Goal: Check status: Check status

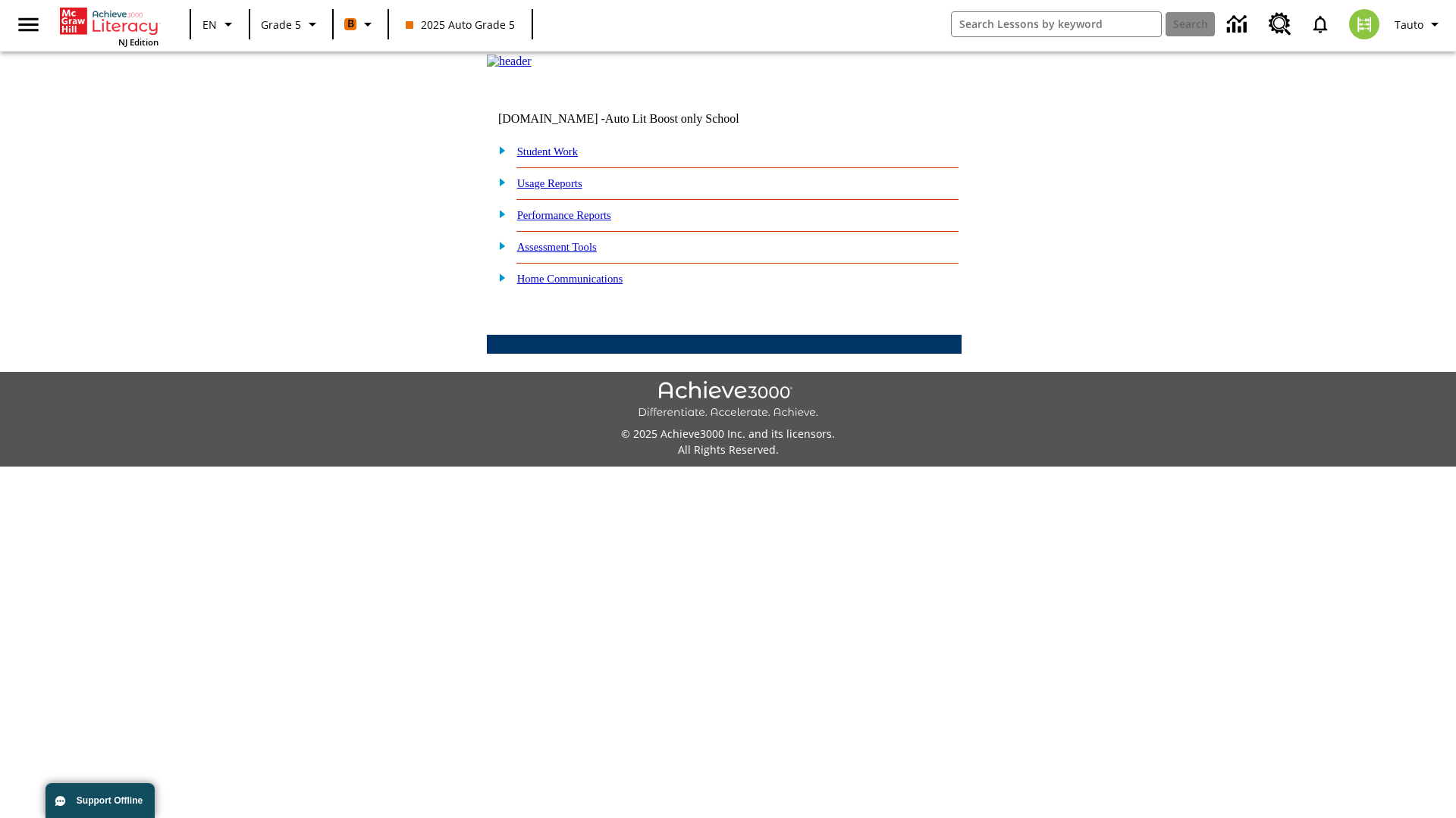
click at [580, 221] on link "Performance Reports" at bounding box center [564, 215] width 94 height 12
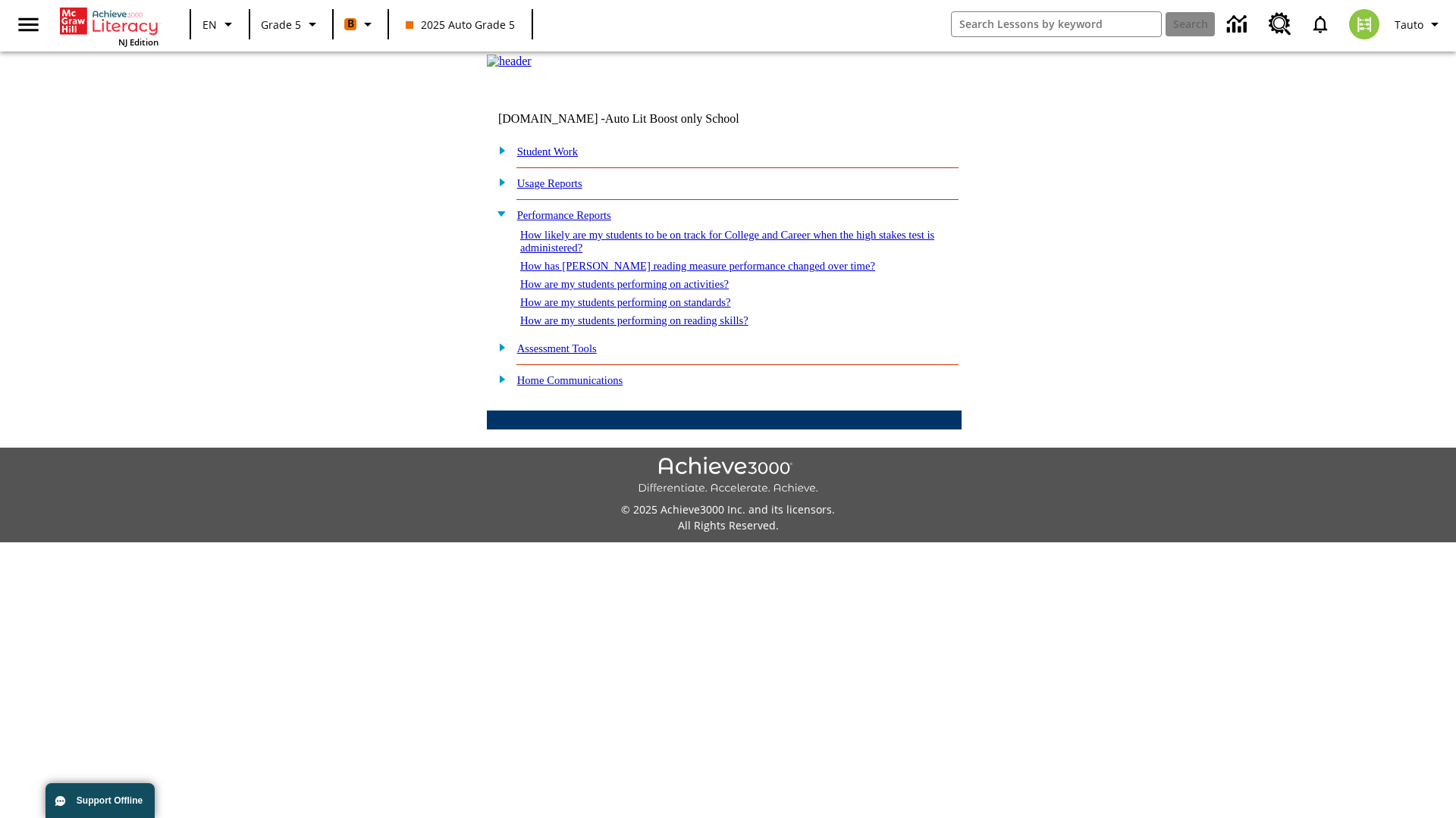
click at [641, 308] on link "How are my students performing on standards?" at bounding box center [626, 302] width 210 height 12
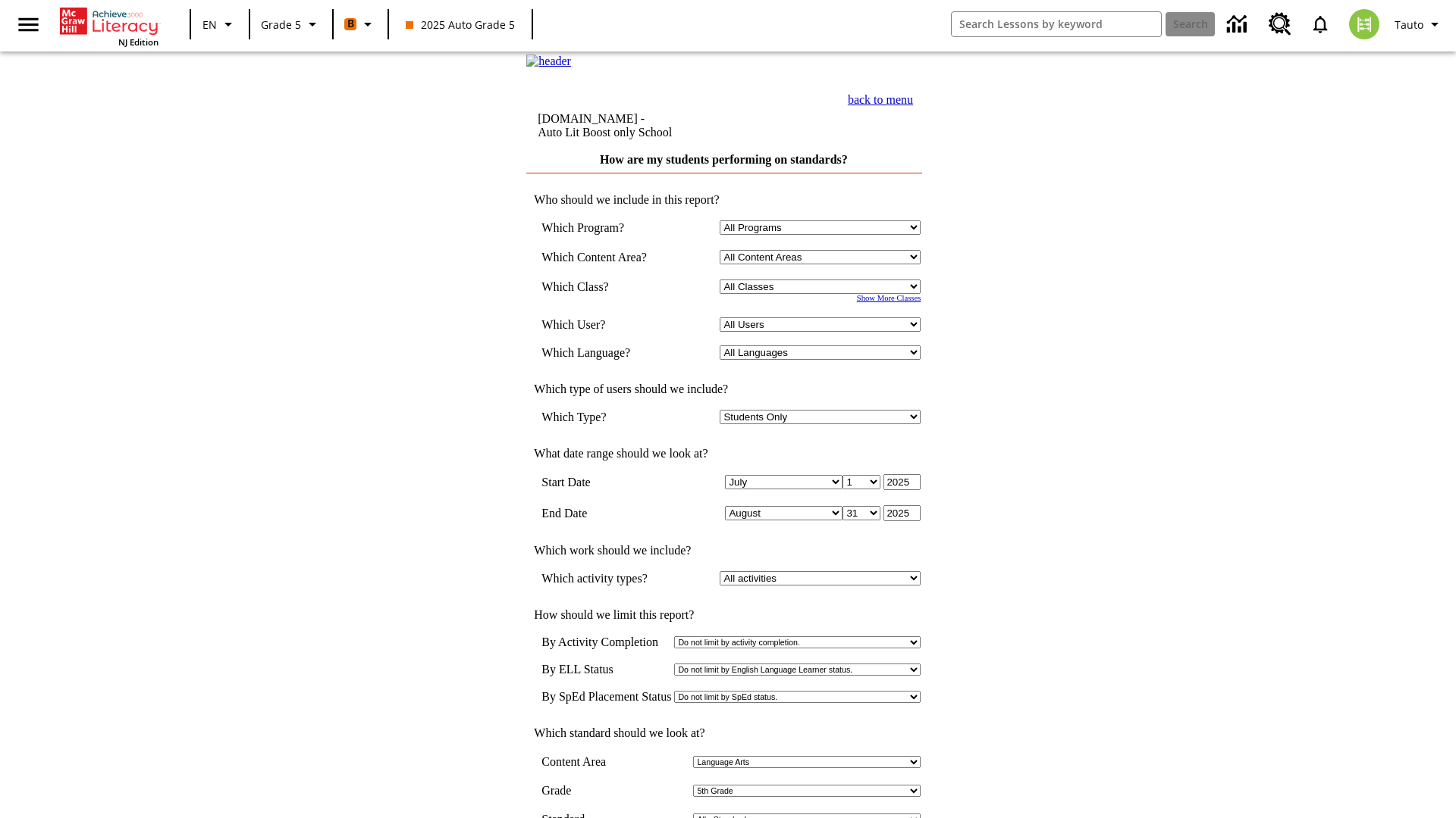
click at [823, 294] on select "Select a Class: All Classes 2025 Auto Grade 5 OL 2025 Auto Grade 6" at bounding box center [820, 287] width 201 height 15
select select "11133131"
click at [823, 332] on select "All Users Cat, Sautoen Cat, Sautoes Cat, Sautoss Donotlogin, Sautoen Twoschools…" at bounding box center [820, 325] width 201 height 15
select select "21437107"
